Goal: Information Seeking & Learning: Learn about a topic

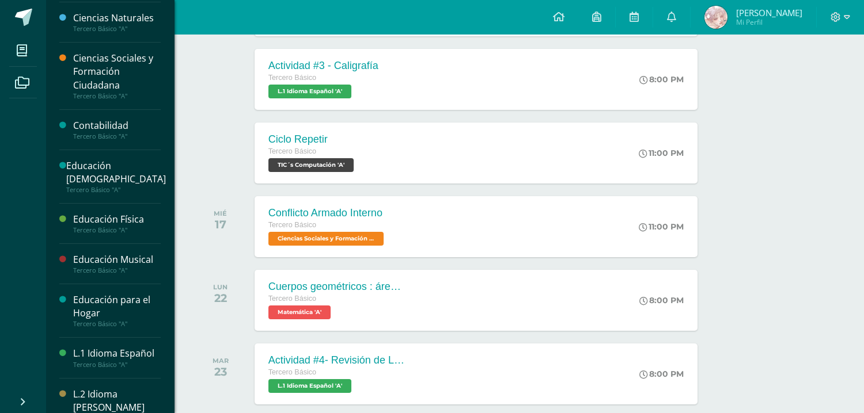
scroll to position [79, 0]
click at [126, 120] on div "Contabilidad" at bounding box center [117, 124] width 88 height 13
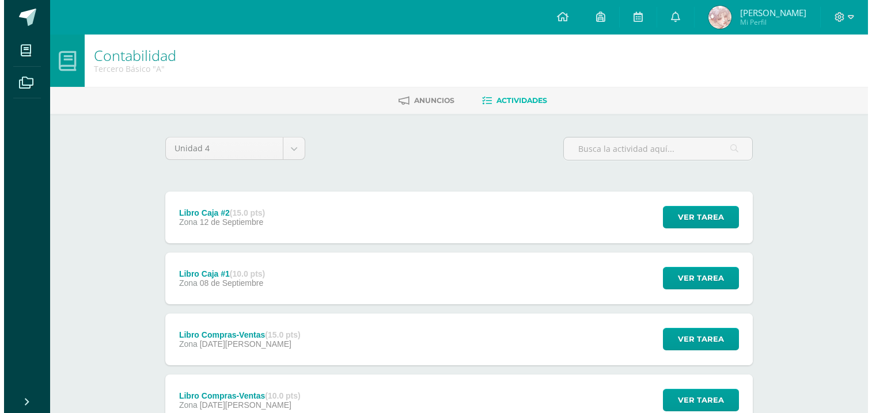
scroll to position [90, 0]
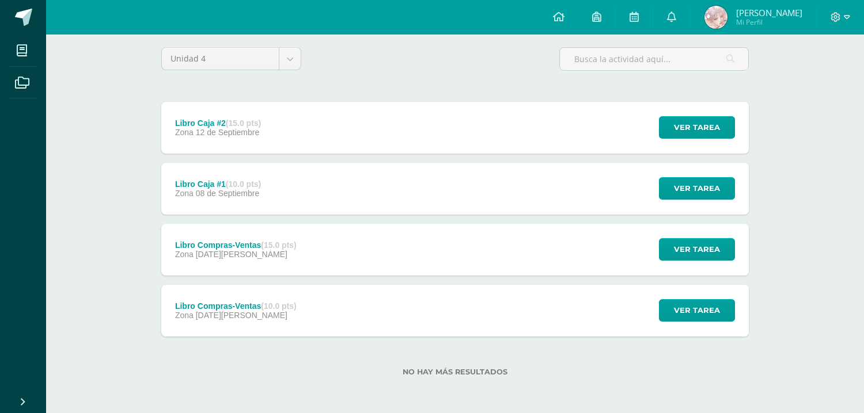
click at [229, 325] on div "Libro Compras-Ventas (10.0 pts) Zona 12 de Agosto" at bounding box center [235, 311] width 149 height 52
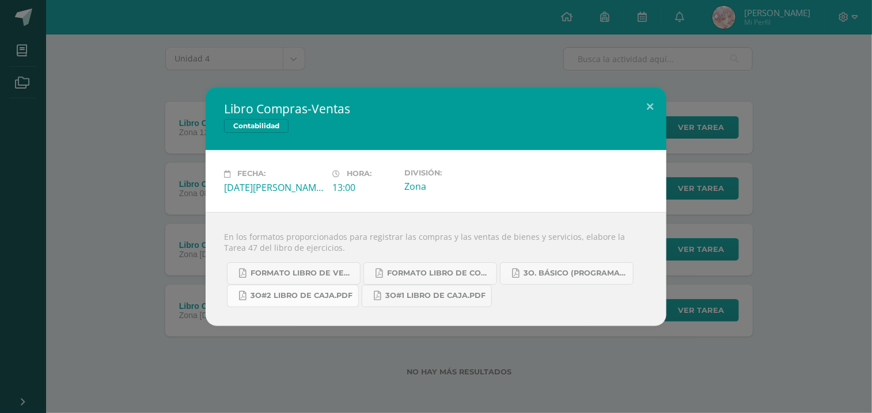
click at [305, 297] on span "3o#2 Libro de Caja.pdf" at bounding box center [301, 295] width 102 height 9
click at [411, 295] on span "3o#1 Libro de Caja.pdf" at bounding box center [435, 295] width 100 height 9
